Goal: Information Seeking & Learning: Learn about a topic

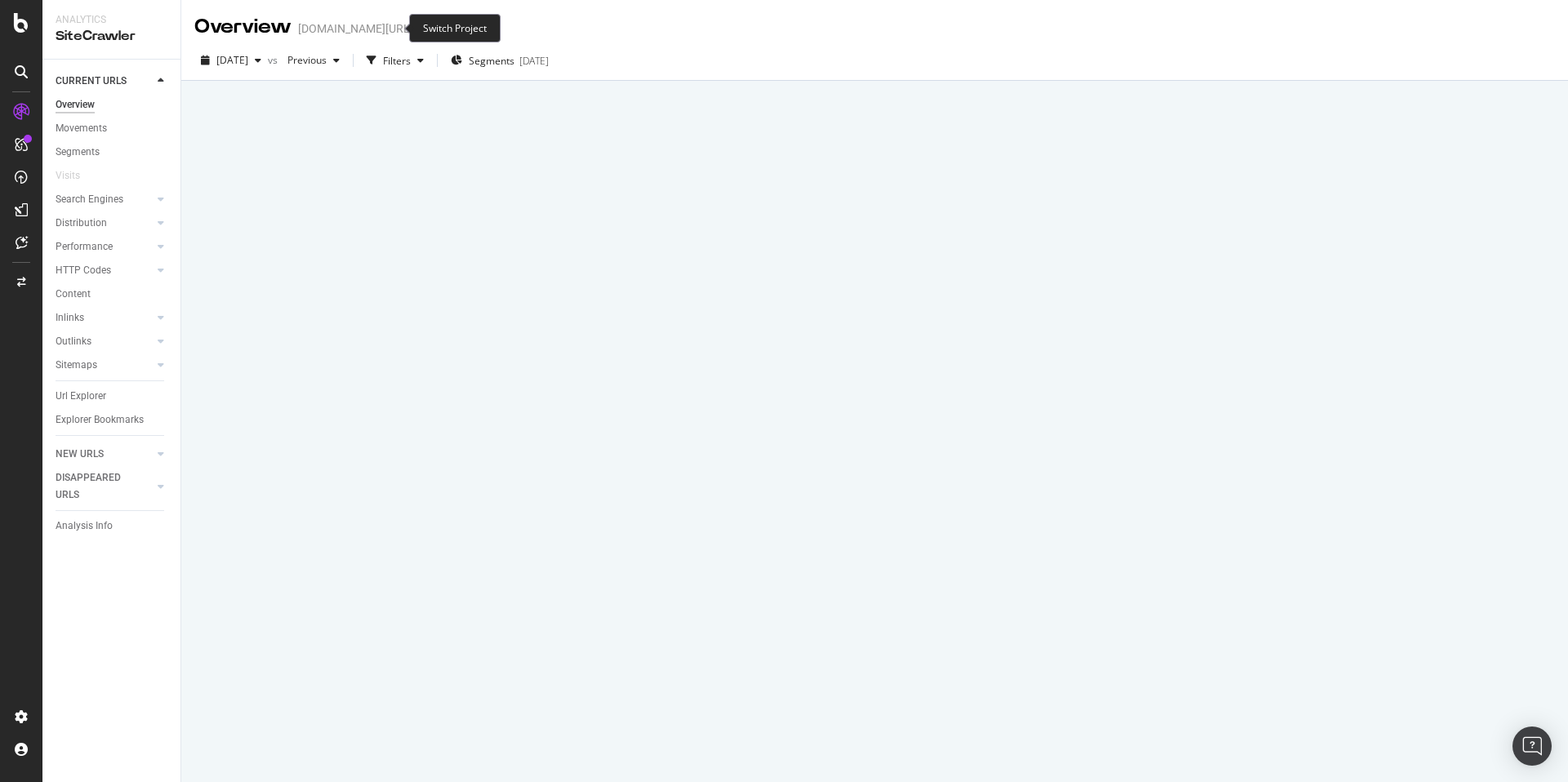
click at [420, 30] on icon "arrow-right-arrow-left" at bounding box center [425, 28] width 10 height 11
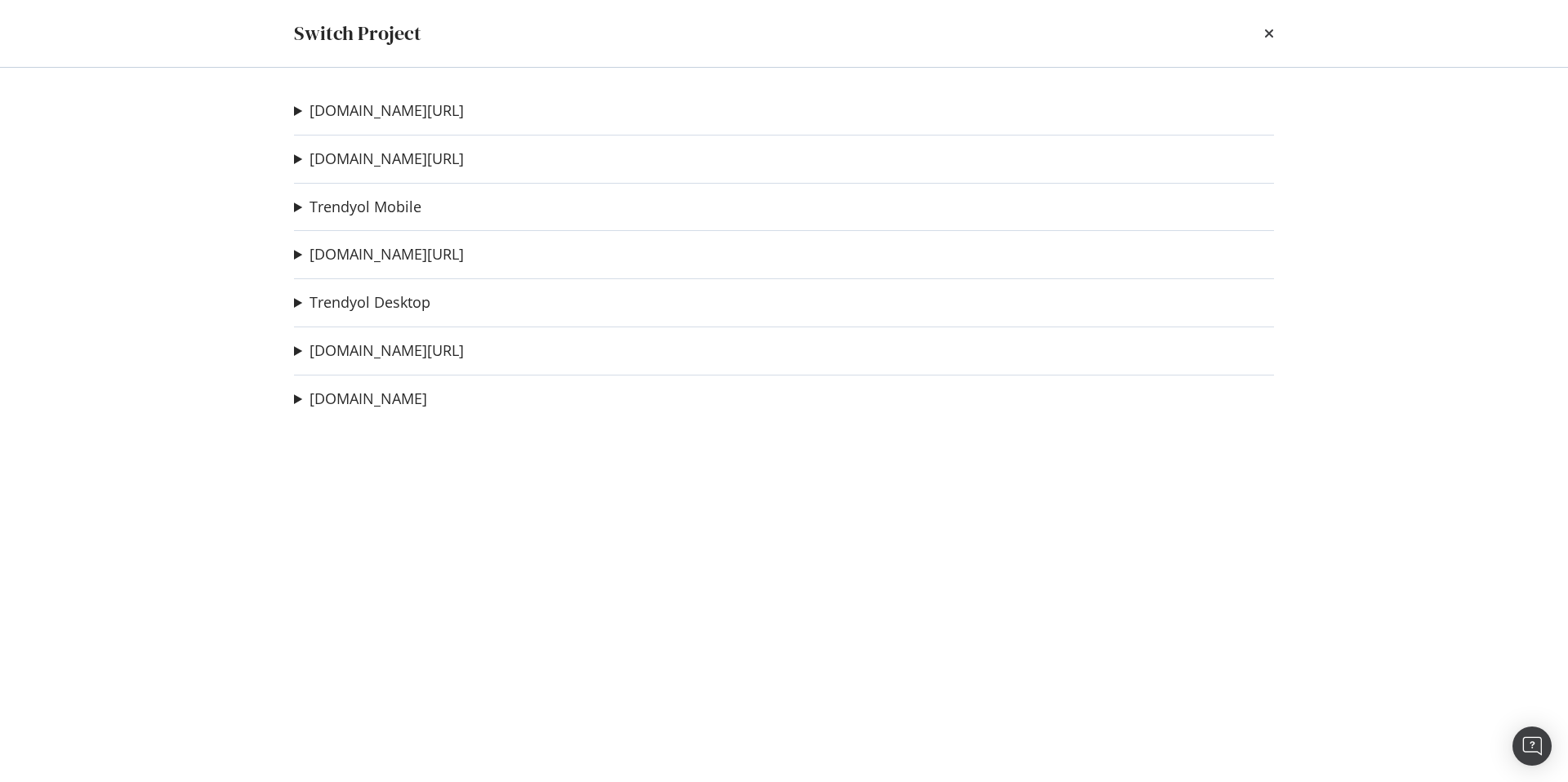
click at [367, 218] on div "[DOMAIN_NAME][URL] Sitemap Crawl - Deneme Ad-Hoc Project 2deneme Ad-Hoc Project…" at bounding box center [784, 425] width 1045 height 714
click at [368, 210] on link "Trendyol Mobile" at bounding box center [365, 206] width 112 height 17
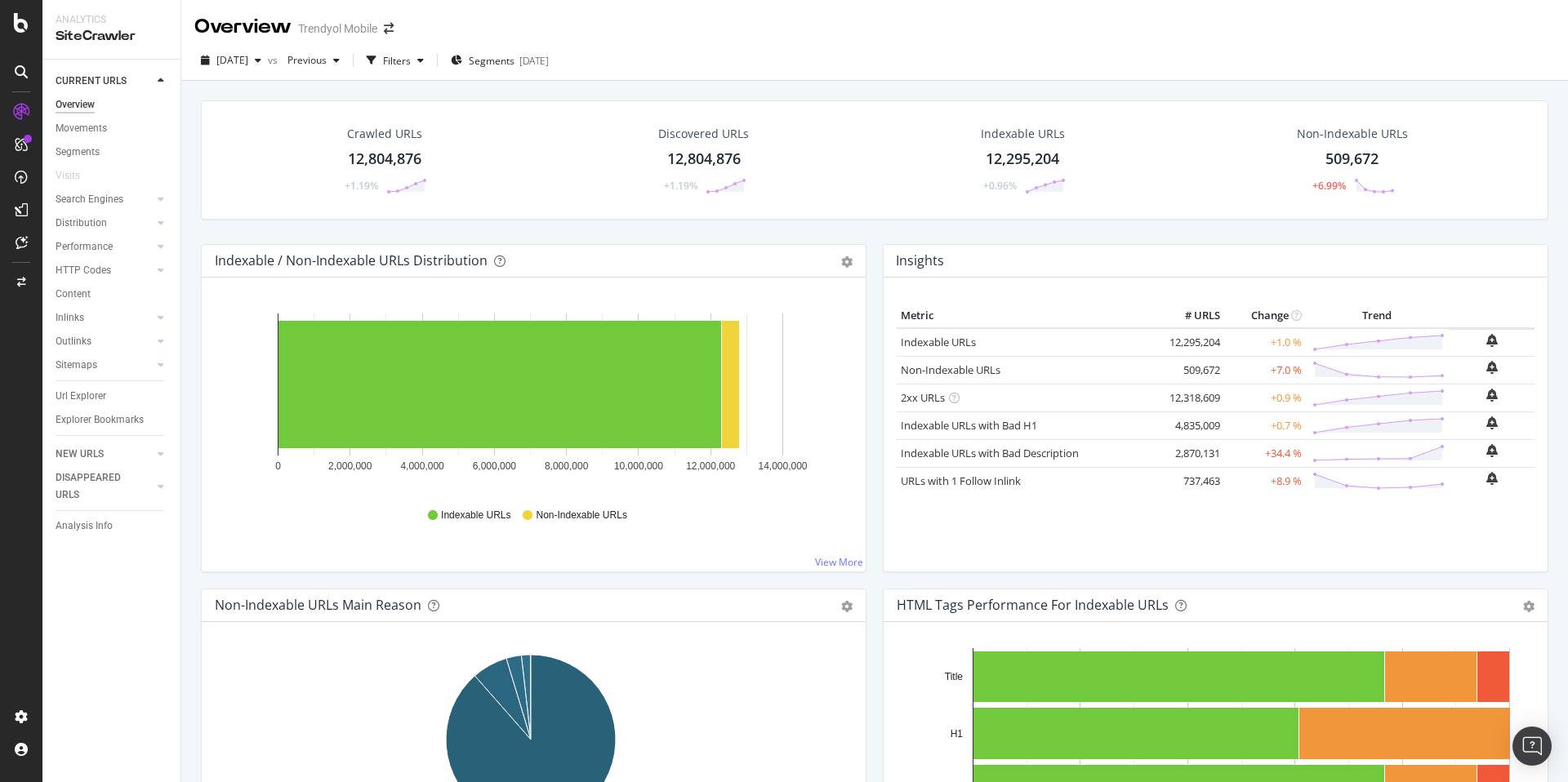
click at [270, 84] on div "Crawled URLs 12,804,876 +1.19% Discovered URLs 12,804,876 +1.19% Indexable URLs…" at bounding box center [875, 472] width 1386 height 782
click at [248, 56] on span "[DATE]" at bounding box center [232, 60] width 32 height 14
click at [93, 244] on div "RealKeywords" at bounding box center [97, 239] width 73 height 16
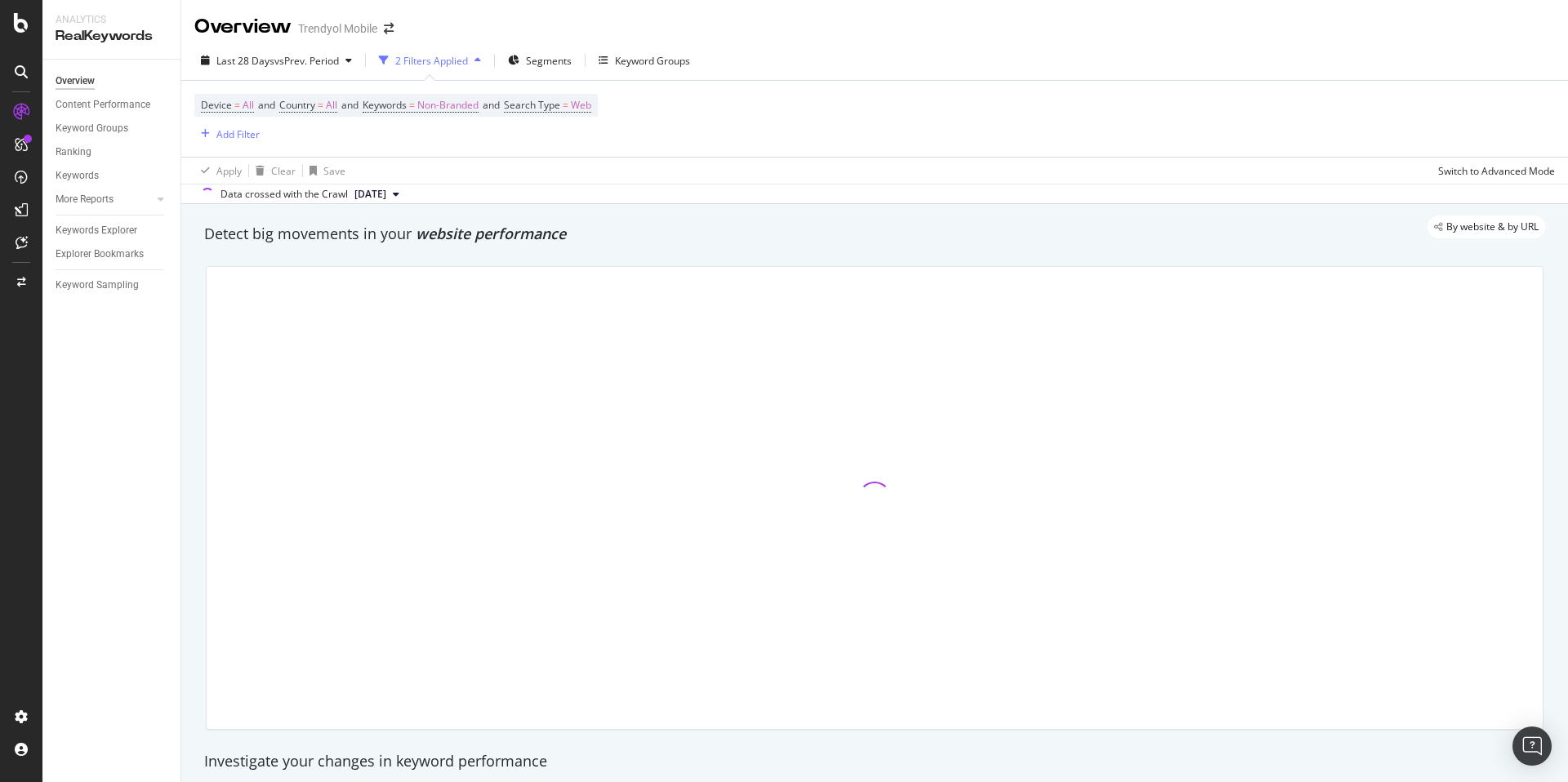
drag, startPoint x: 202, startPoint y: 236, endPoint x: 539, endPoint y: 226, distance: 337.1
click at [516, 226] on div "By website & by URL" at bounding box center [866, 226] width 1358 height 23
click at [284, 65] on span "vs Prev. Period" at bounding box center [306, 61] width 65 height 14
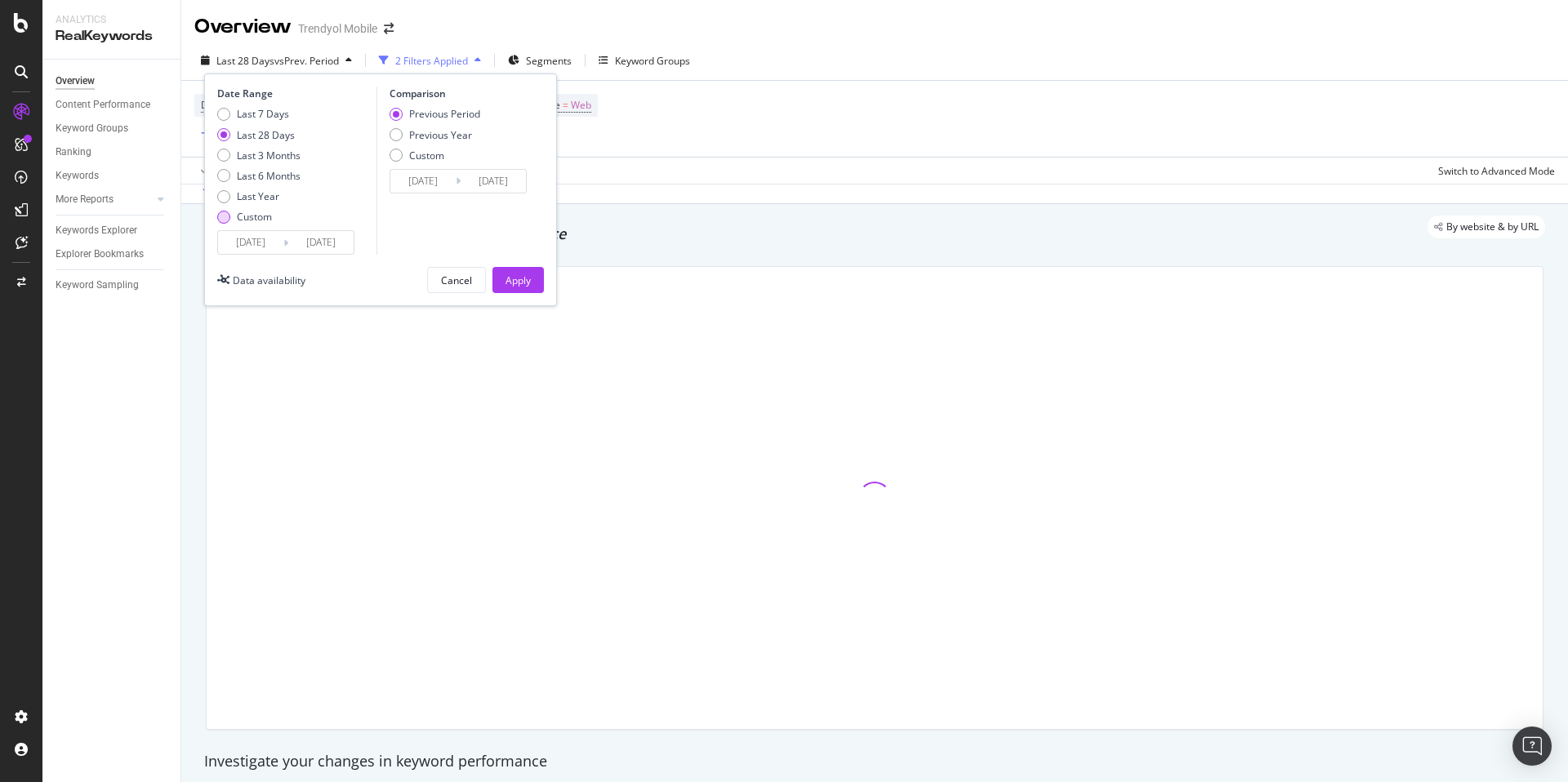
click at [231, 218] on div "Custom" at bounding box center [259, 216] width 84 height 14
click at [295, 267] on div "Data availability" at bounding box center [261, 280] width 88 height 26
click at [290, 242] on input "[DATE]" at bounding box center [320, 242] width 65 height 23
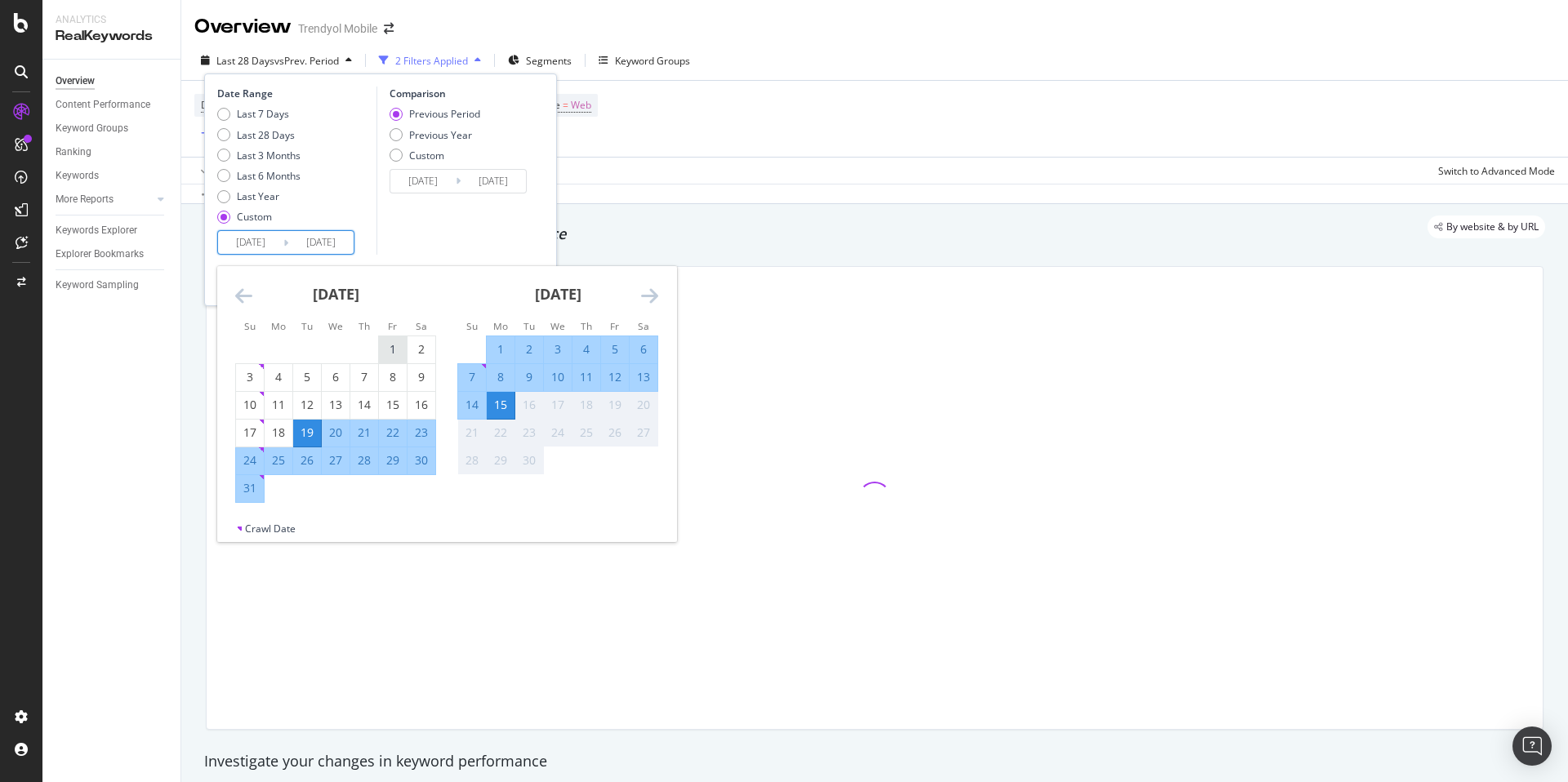
click at [384, 348] on div "1" at bounding box center [393, 349] width 28 height 16
type input "[DATE]"
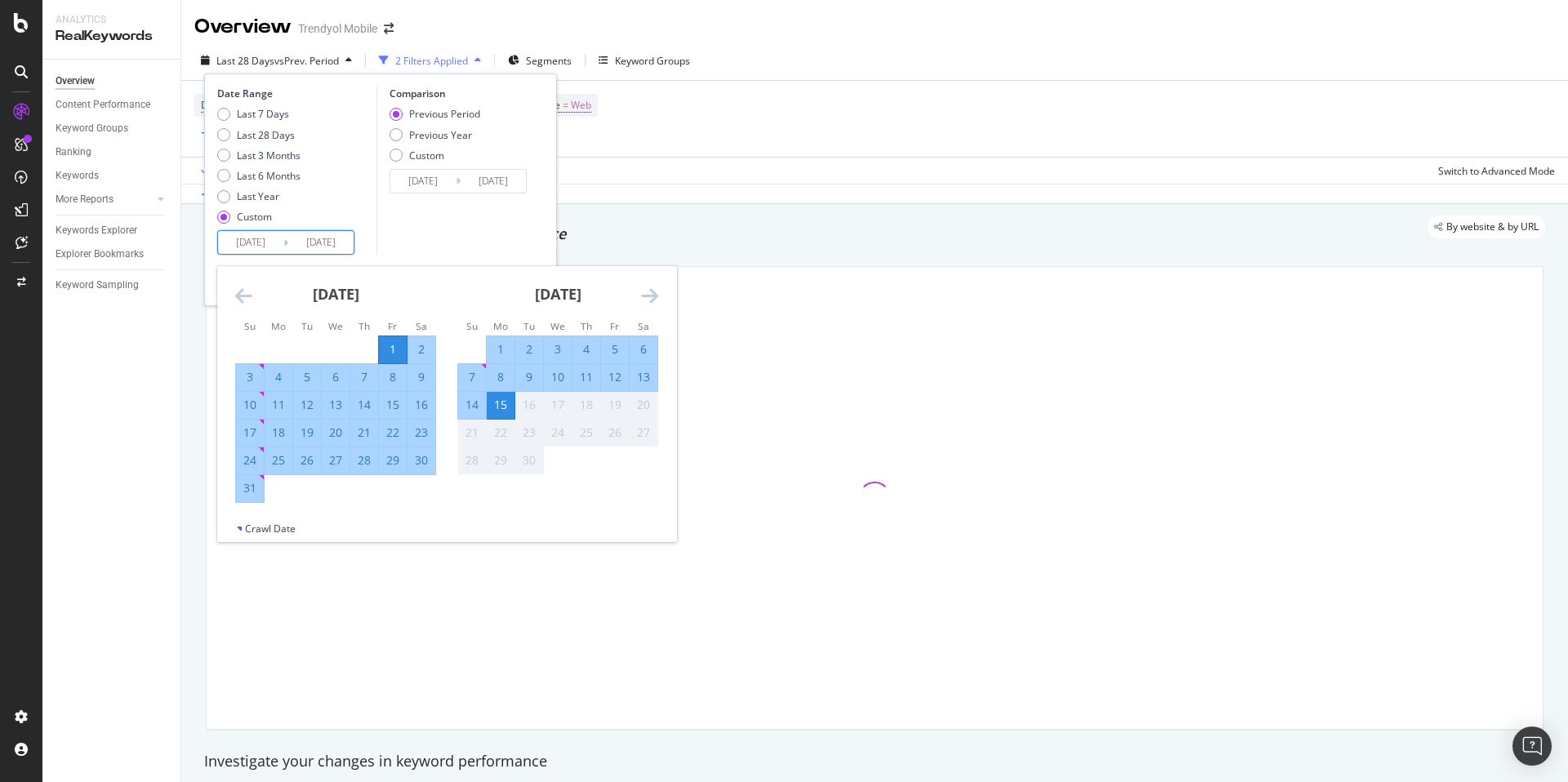
click at [249, 498] on div "31" at bounding box center [250, 488] width 28 height 27
type input "[DATE]"
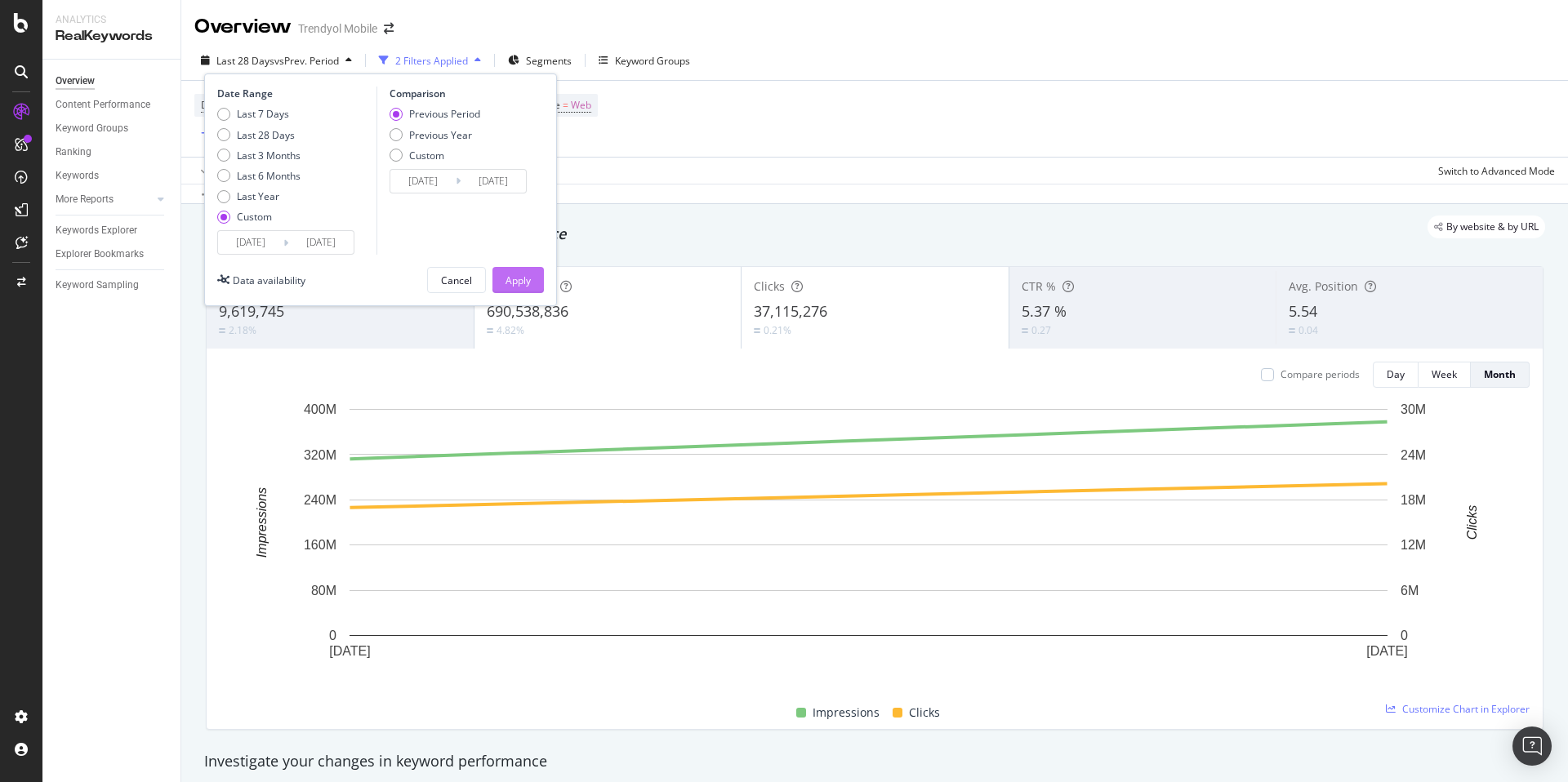
click at [522, 283] on div "Apply" at bounding box center [518, 280] width 25 height 14
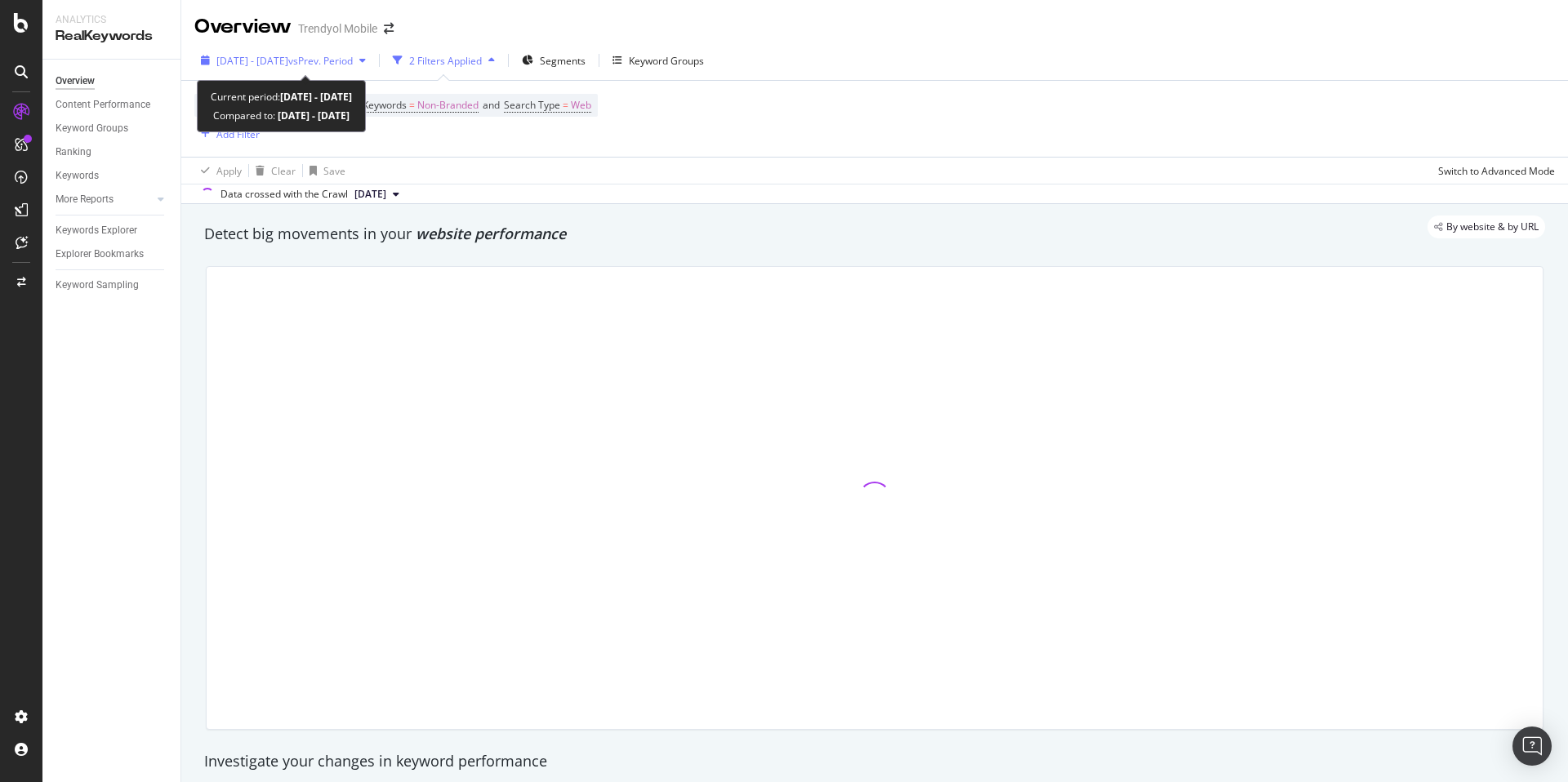
click at [285, 60] on span "[DATE] - [DATE]" at bounding box center [252, 61] width 72 height 14
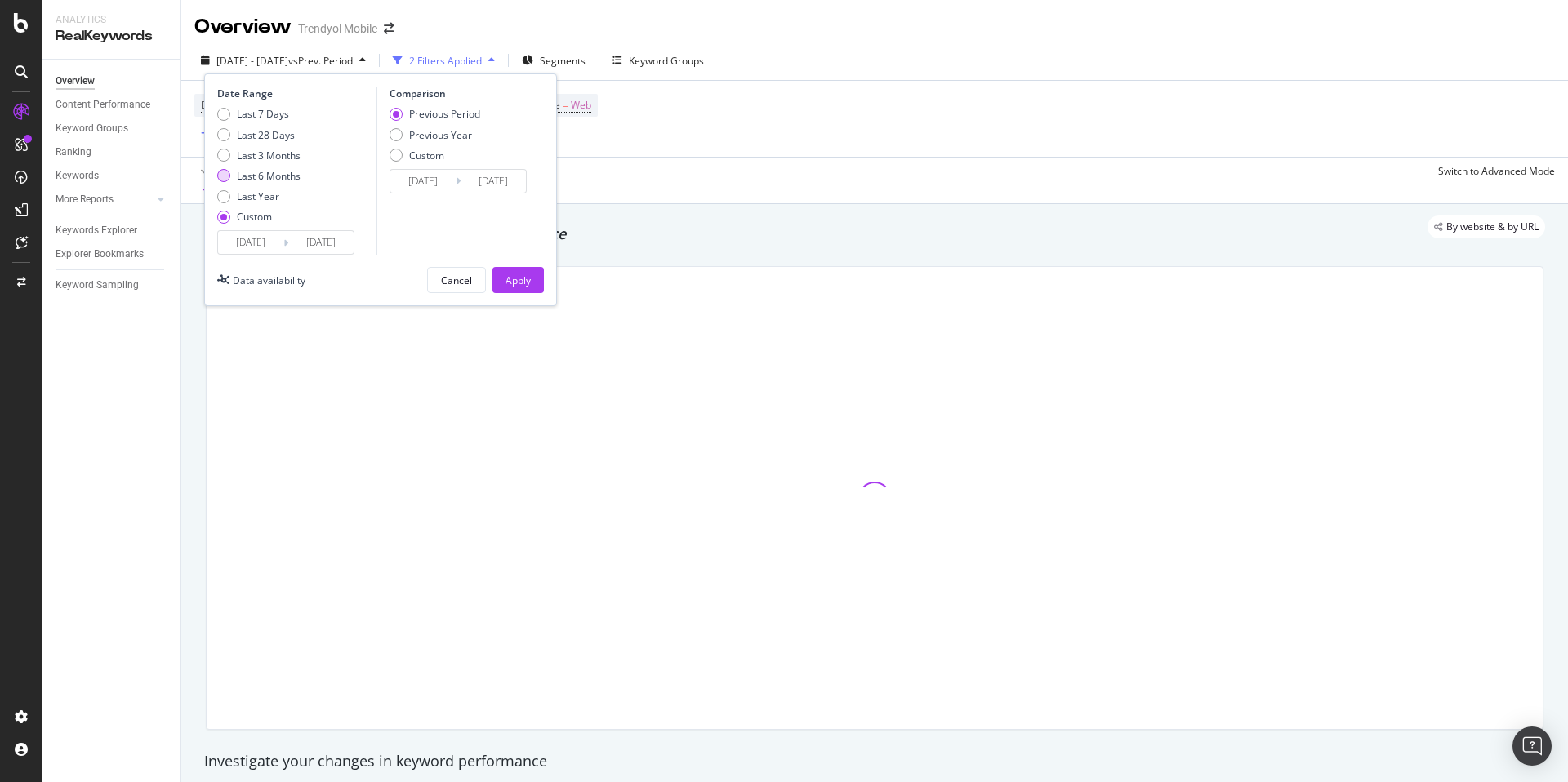
click at [270, 170] on div "Last 6 Months" at bounding box center [268, 176] width 64 height 14
type input "[DATE]"
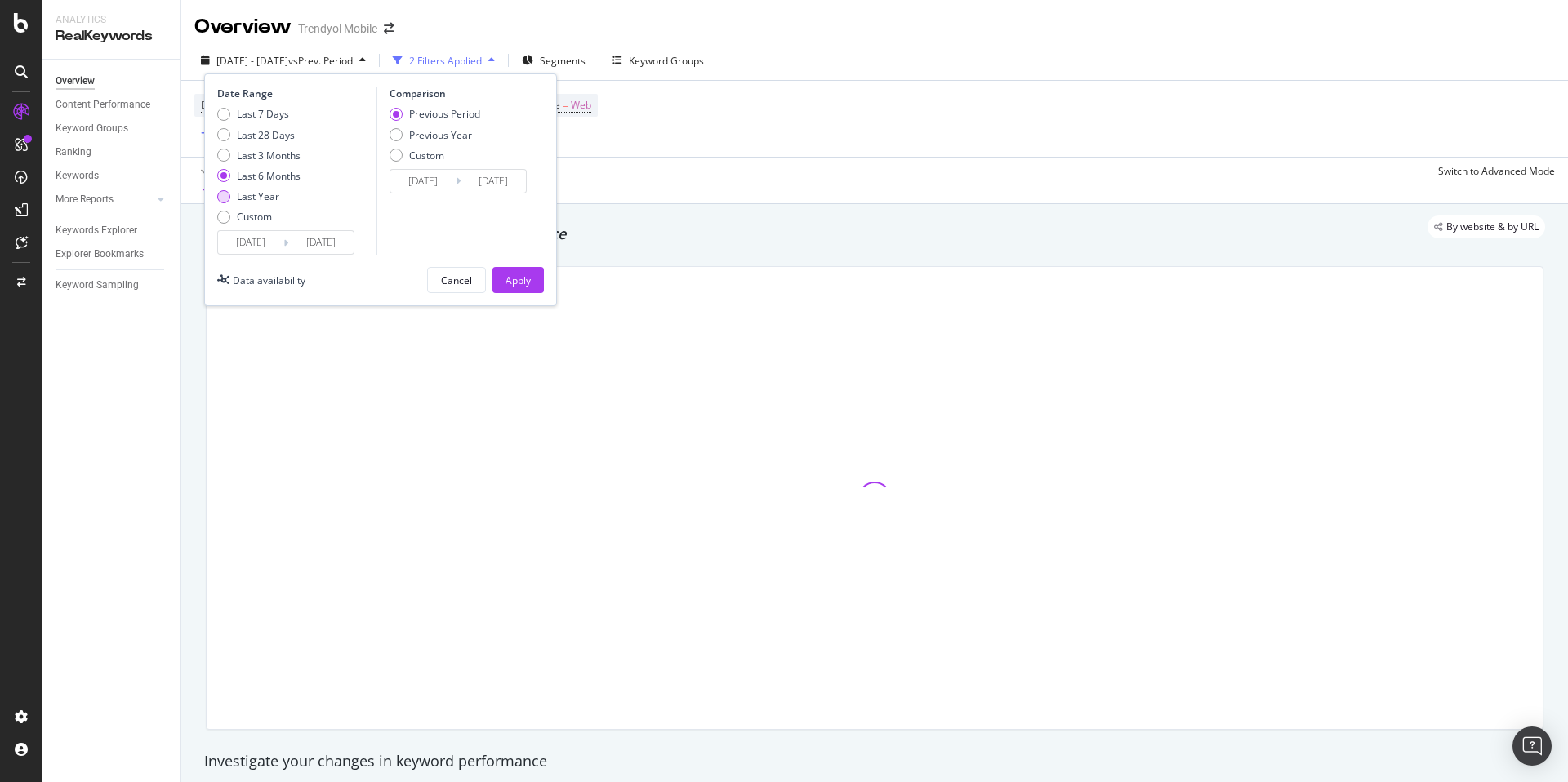
click at [267, 194] on div "Last Year" at bounding box center [257, 196] width 43 height 14
type input "[DATE]"
click at [530, 283] on div "Apply" at bounding box center [518, 280] width 25 height 14
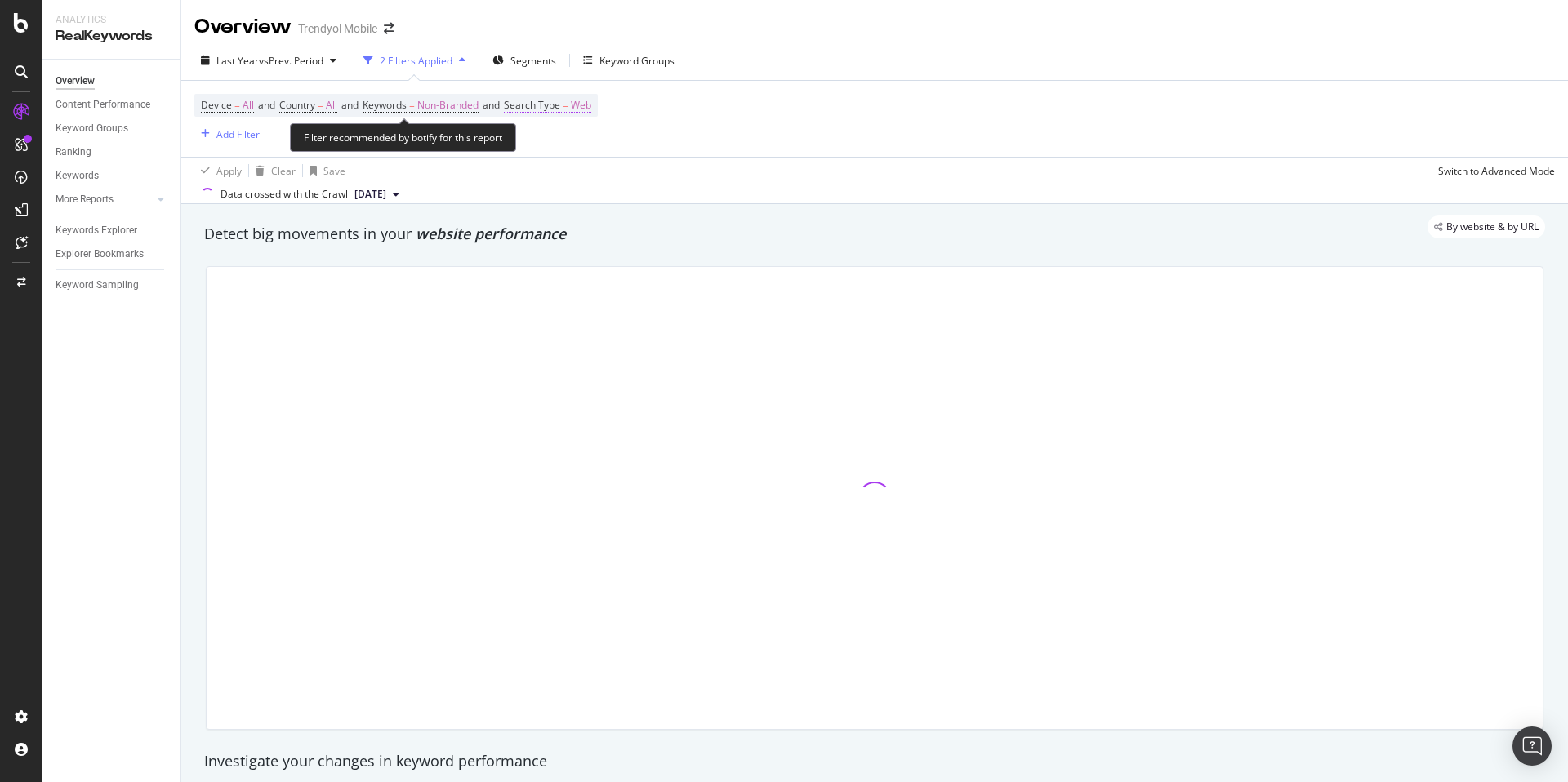
click at [547, 103] on span "Search Type" at bounding box center [532, 105] width 56 height 14
click at [534, 151] on input "text" at bounding box center [534, 144] width 1 height 26
click at [543, 149] on span "Web" at bounding box center [545, 144] width 20 height 14
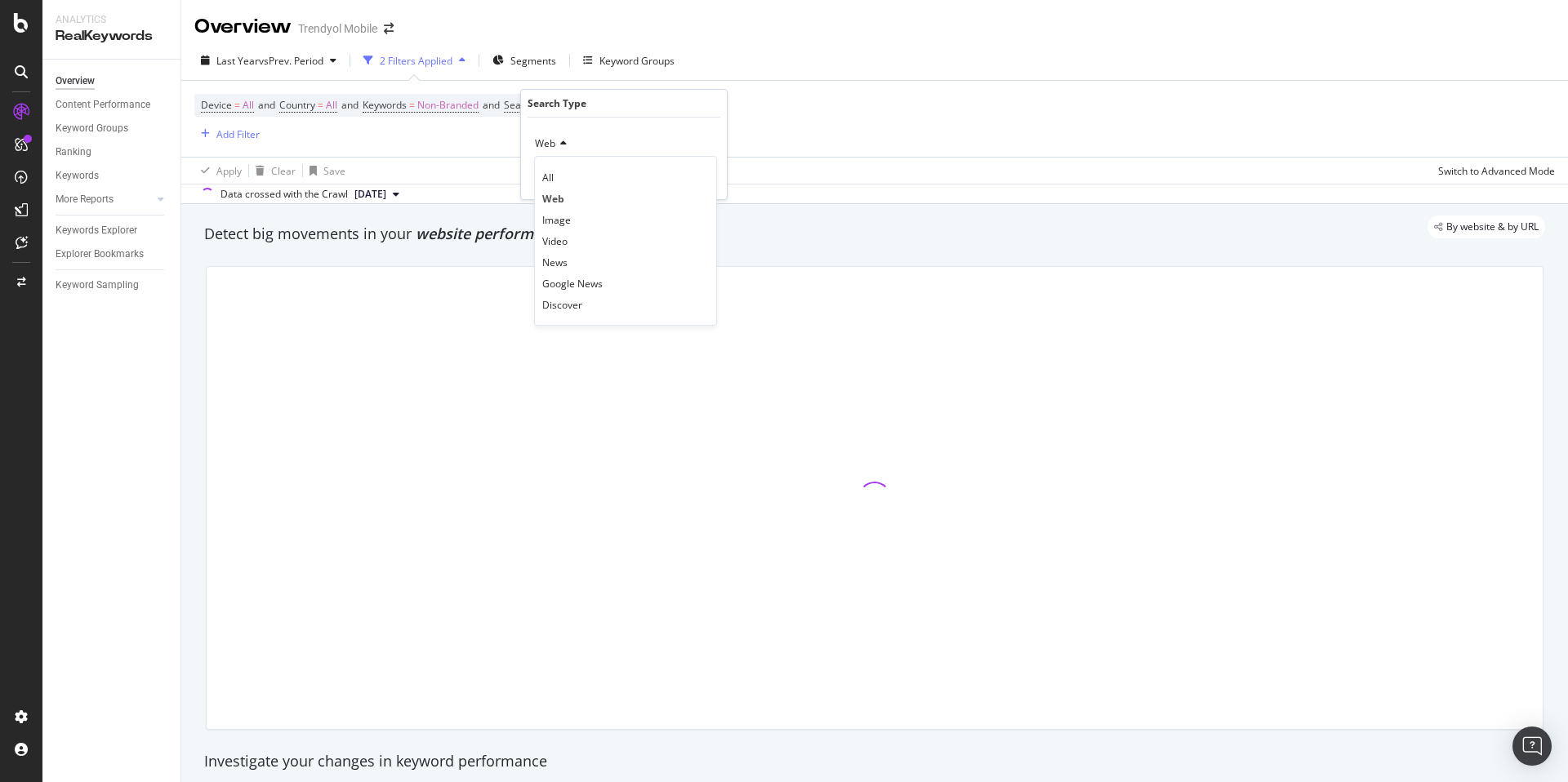
click at [553, 165] on div "All Web Image Video News Google News Discover" at bounding box center [624, 240] width 183 height 170
click at [556, 169] on div "All" at bounding box center [624, 177] width 175 height 21
click at [700, 178] on div "Apply" at bounding box center [700, 179] width 25 height 14
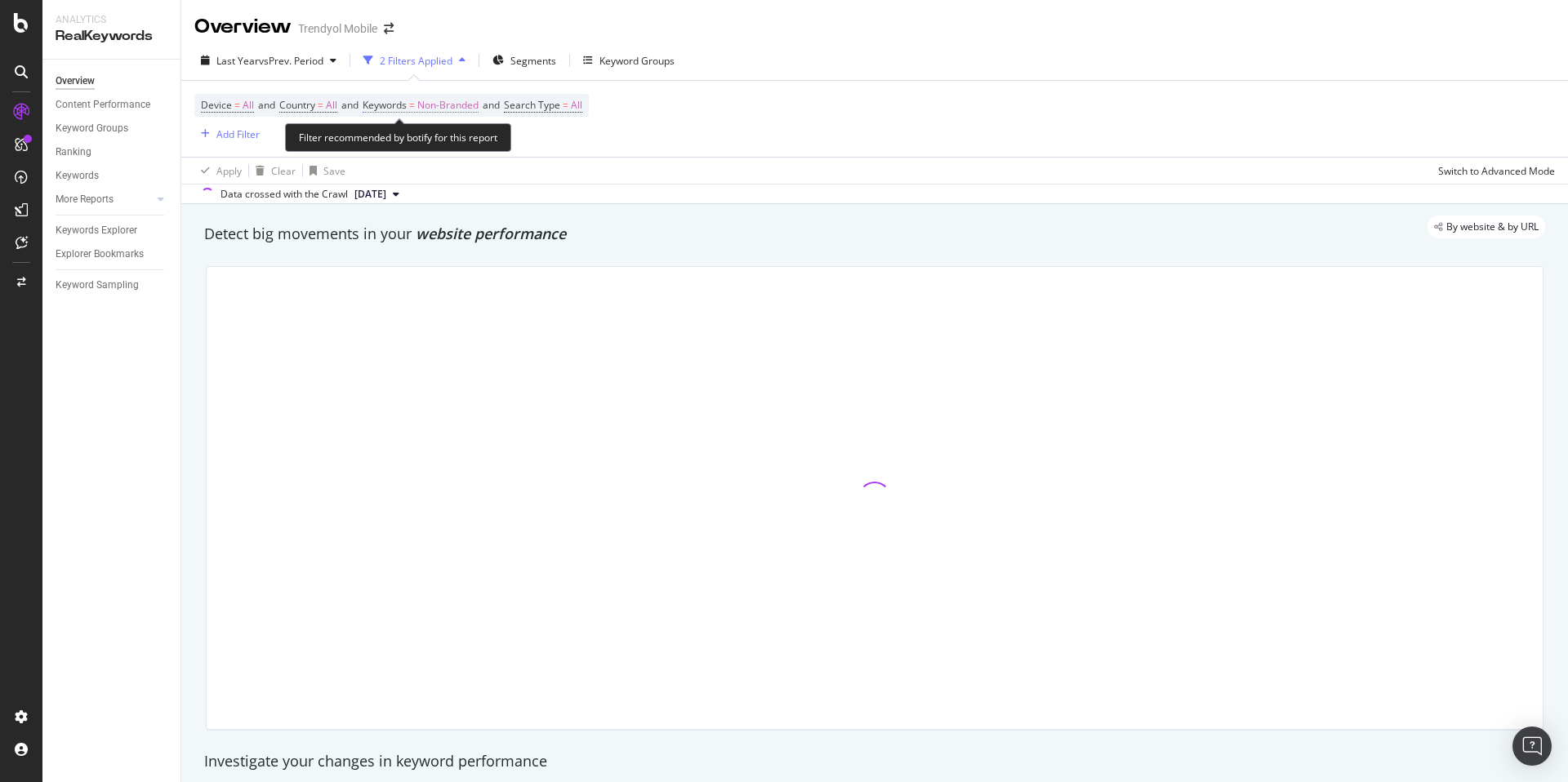
click at [417, 109] on span "Keywords = Non-Branded" at bounding box center [420, 105] width 116 height 15
click at [432, 137] on span "Non-Branded" at bounding box center [420, 144] width 68 height 14
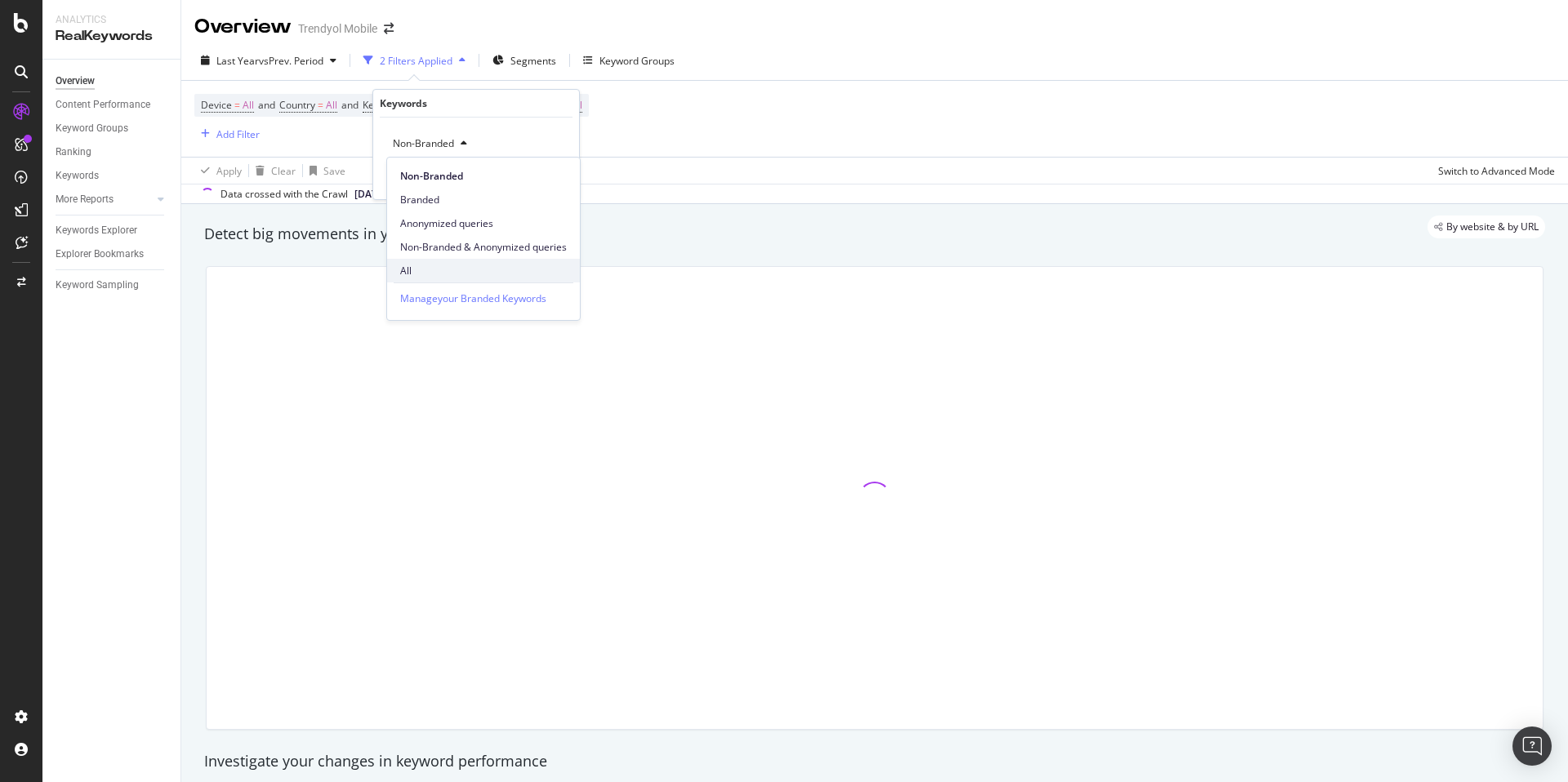
click at [439, 265] on span "All" at bounding box center [483, 270] width 167 height 15
click at [551, 182] on div "Apply" at bounding box center [553, 179] width 25 height 14
click at [521, 61] on span "Segments" at bounding box center [529, 61] width 46 height 14
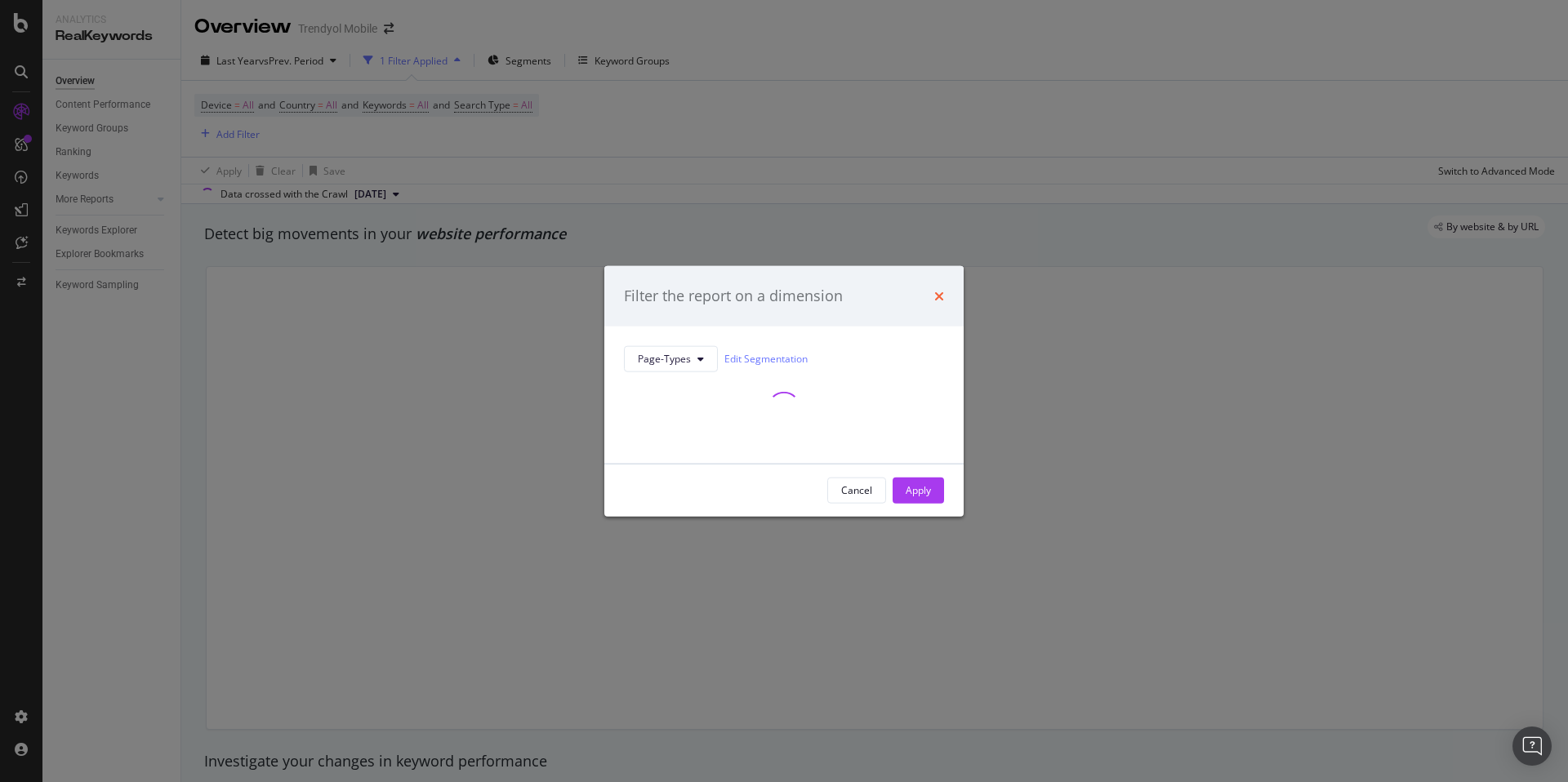
click at [937, 291] on icon "times" at bounding box center [940, 295] width 10 height 13
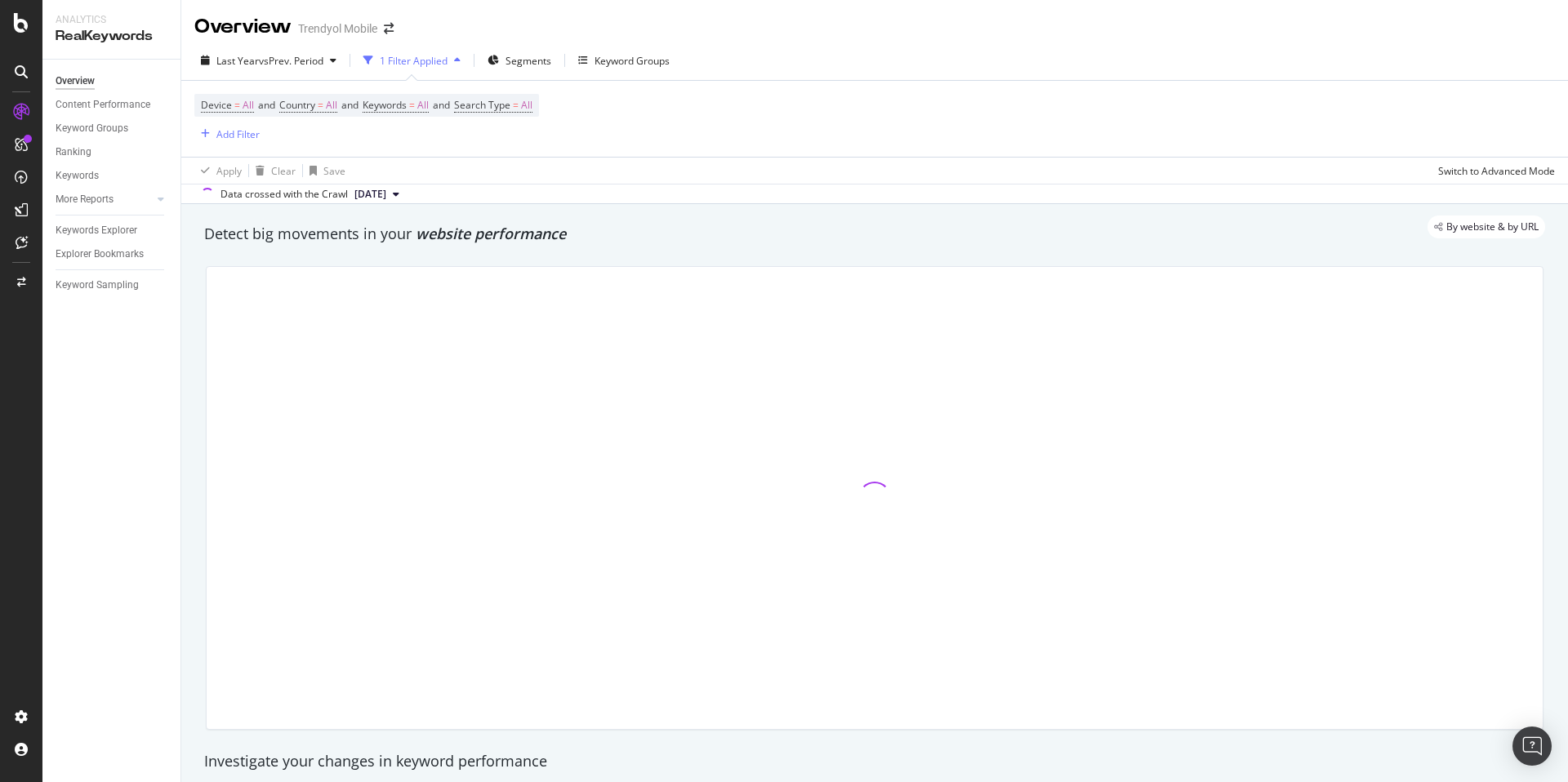
click at [706, 225] on div "By website & by URL" at bounding box center [866, 226] width 1358 height 23
